Goal: Check status: Check status

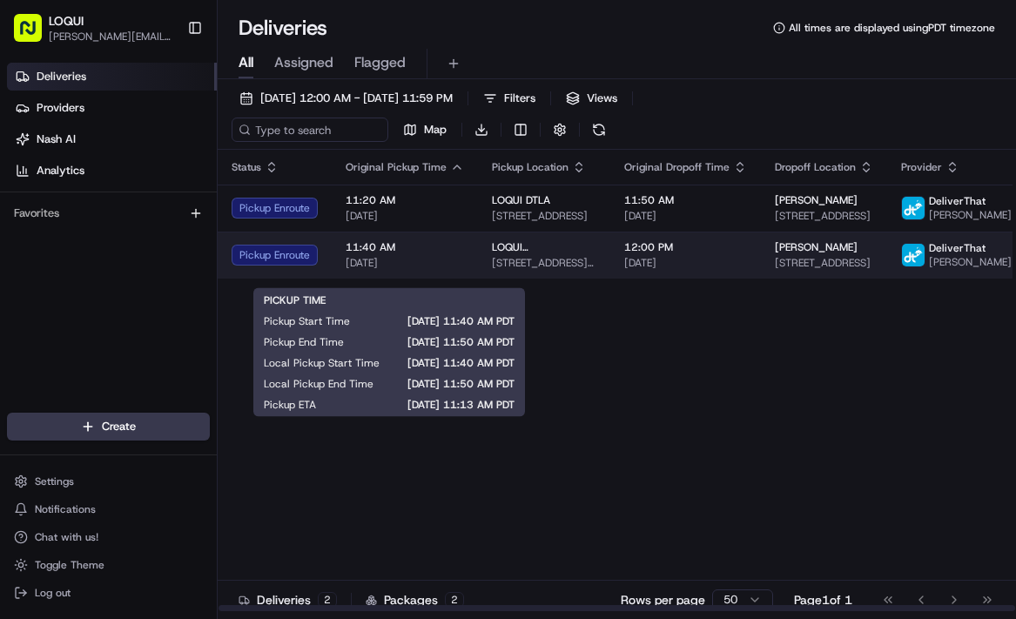
click at [400, 254] on span "11:40 AM" at bounding box center [405, 247] width 118 height 14
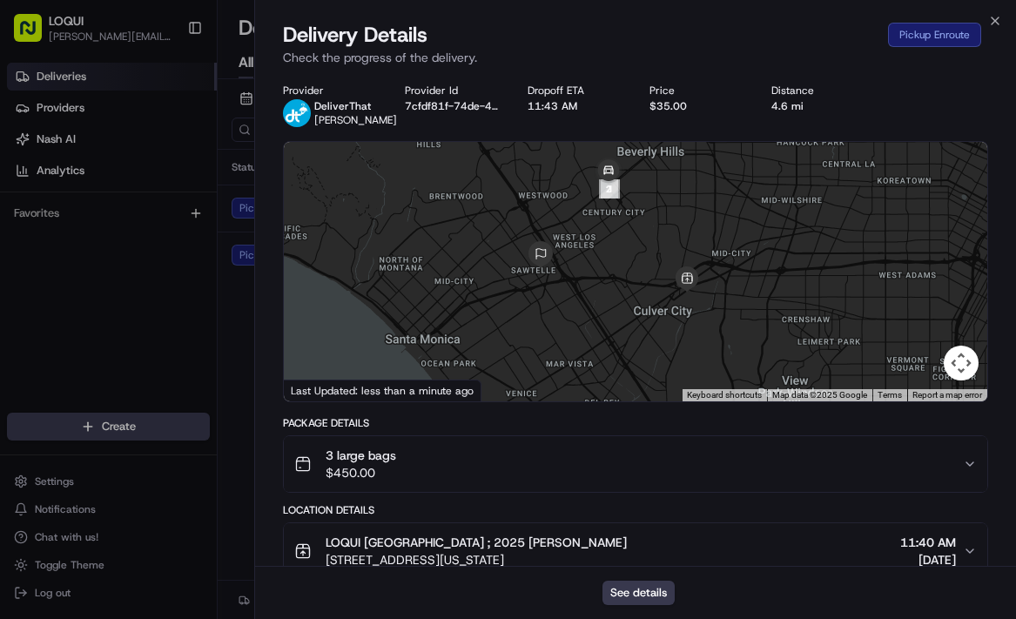
drag, startPoint x: 573, startPoint y: 331, endPoint x: 635, endPoint y: 309, distance: 66.3
click at [635, 309] on div at bounding box center [635, 271] width 703 height 259
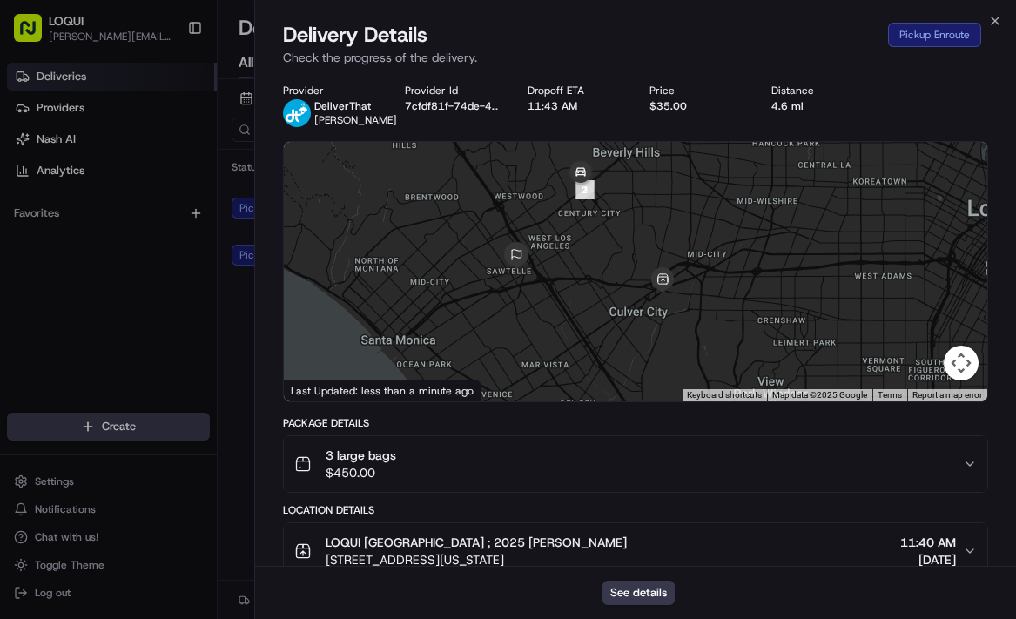
drag, startPoint x: 615, startPoint y: 275, endPoint x: 585, endPoint y: 287, distance: 32.8
click at [585, 287] on div at bounding box center [635, 271] width 703 height 259
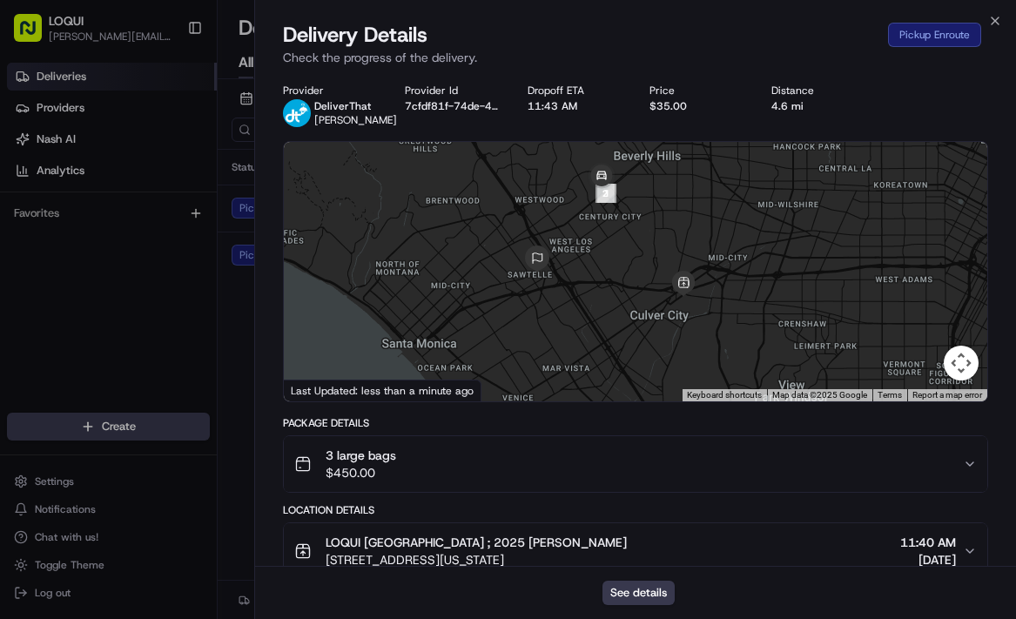
drag, startPoint x: 576, startPoint y: 306, endPoint x: 574, endPoint y: 342, distance: 35.8
click at [574, 342] on div at bounding box center [635, 271] width 703 height 259
